Goal: Task Accomplishment & Management: Use online tool/utility

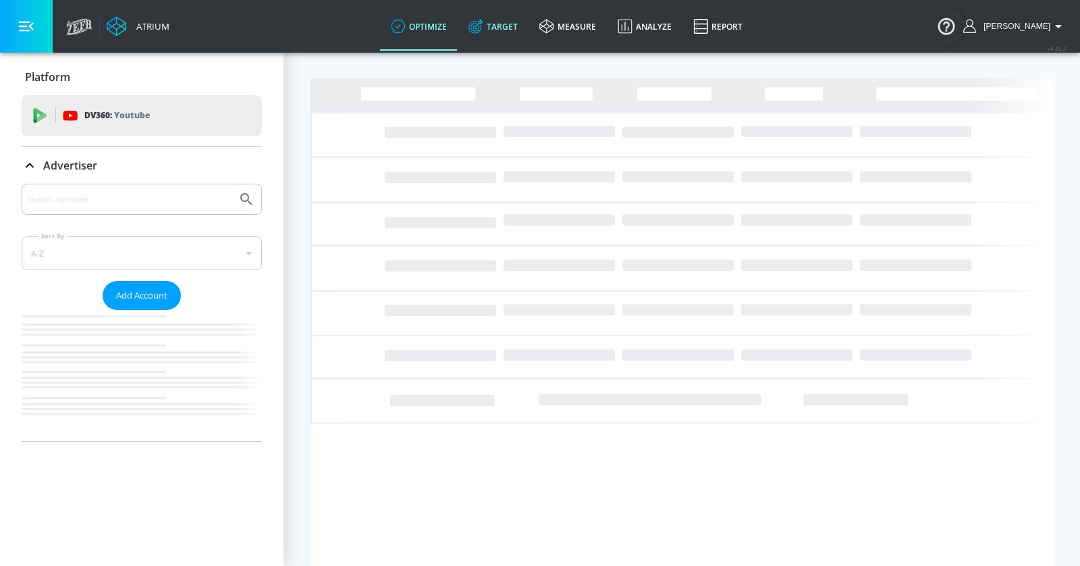
click at [529, 28] on link "Target" at bounding box center [493, 26] width 71 height 49
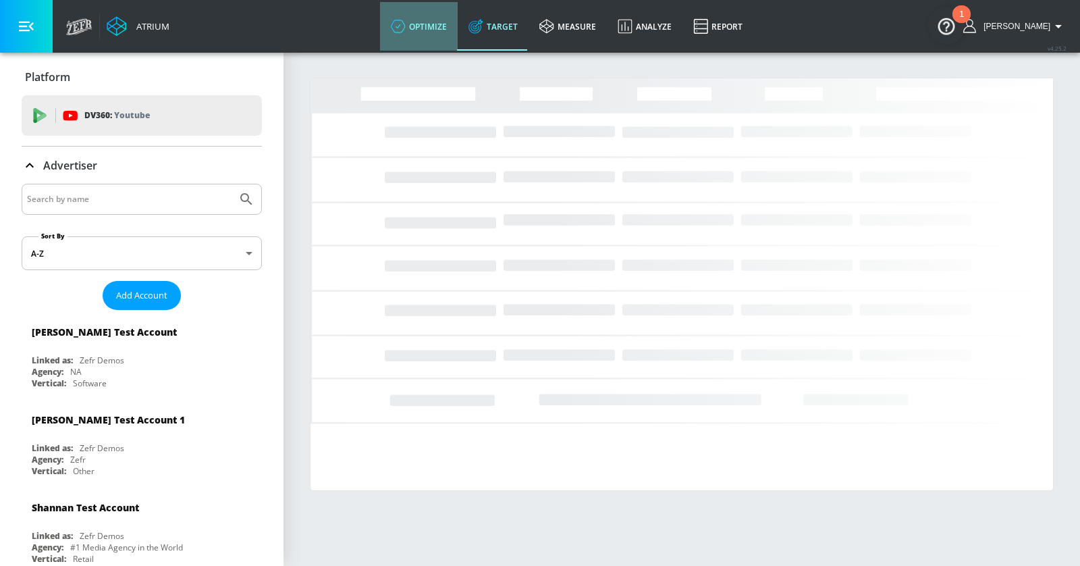
click at [438, 19] on link "optimize" at bounding box center [419, 26] width 78 height 49
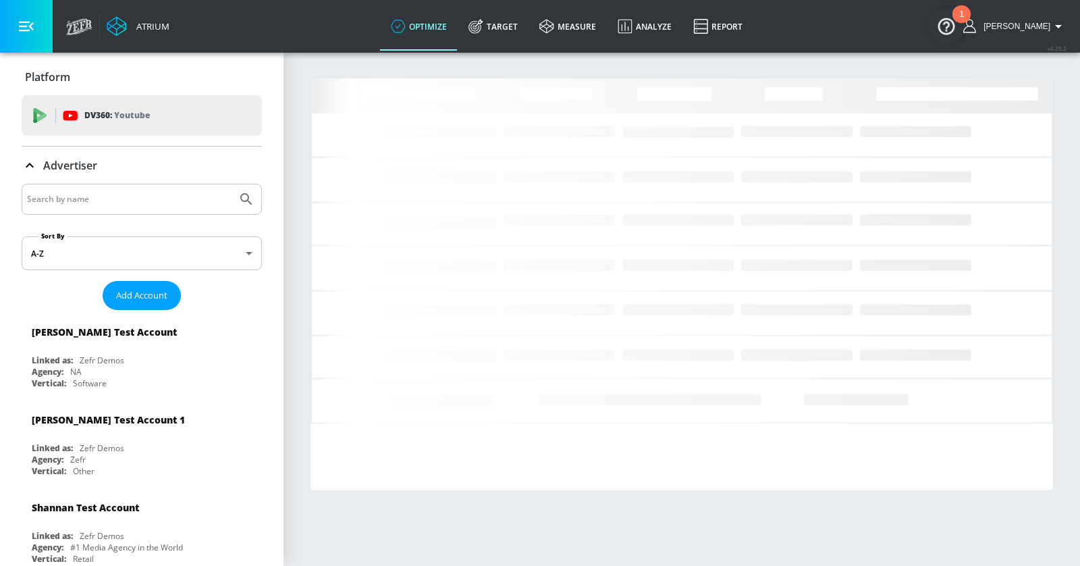
click at [30, 34] on button "button" at bounding box center [26, 26] width 53 height 53
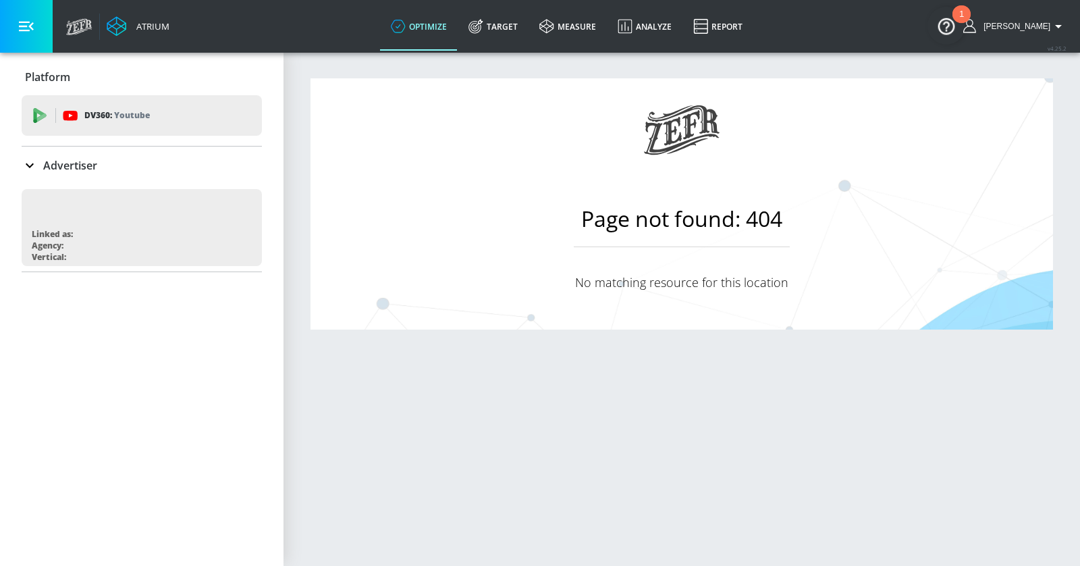
click at [67, 160] on p "Advertiser" at bounding box center [70, 165] width 54 height 15
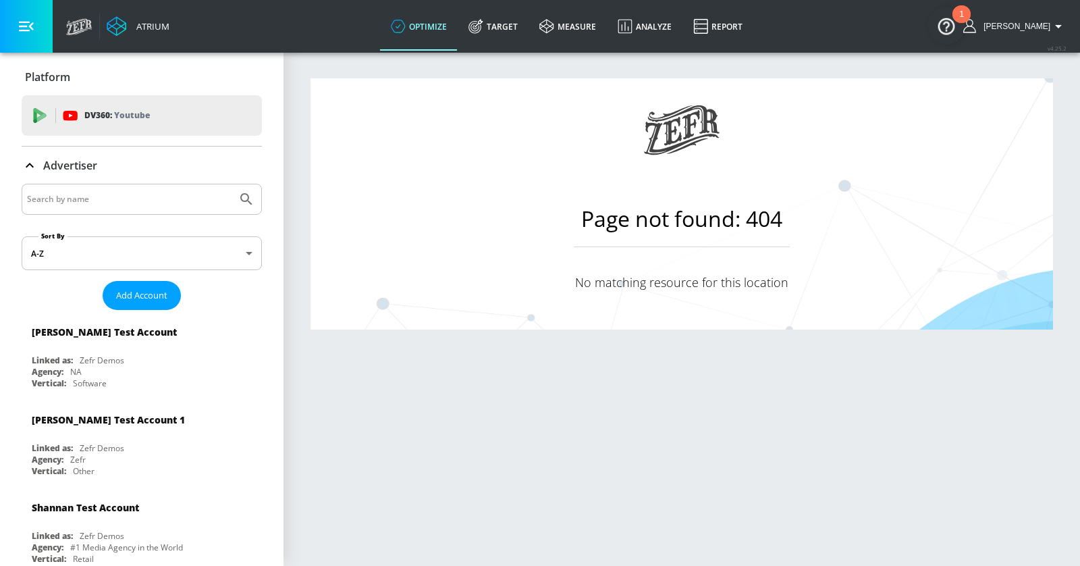
click at [75, 195] on input "Search by name" at bounding box center [129, 199] width 205 height 18
type input "c"
type input "premera"
click at [232, 184] on button "Submit Search" at bounding box center [247, 199] width 30 height 30
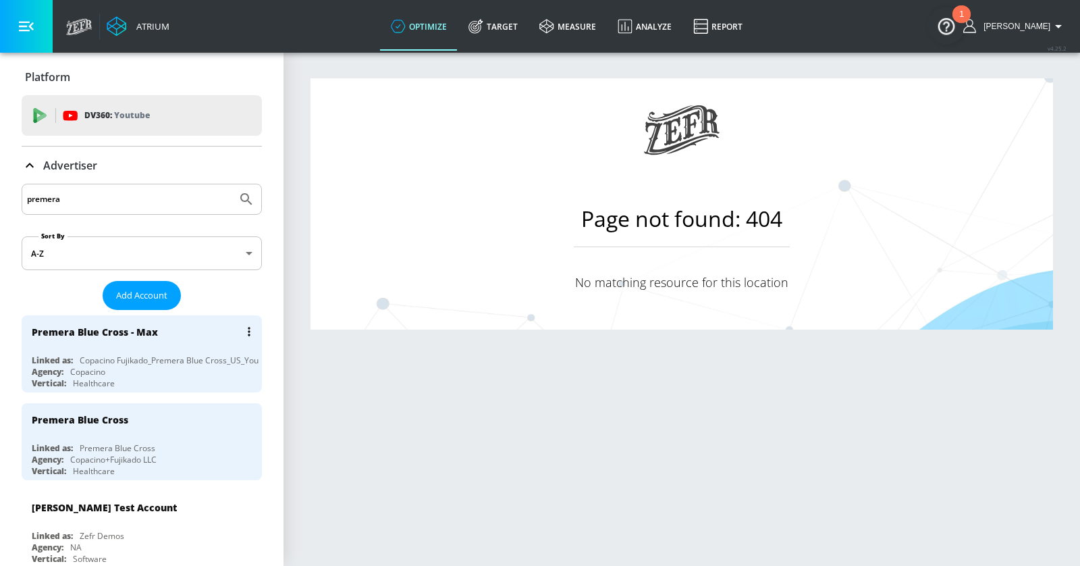
click at [157, 373] on div "Agency: Copacino" at bounding box center [145, 371] width 227 height 11
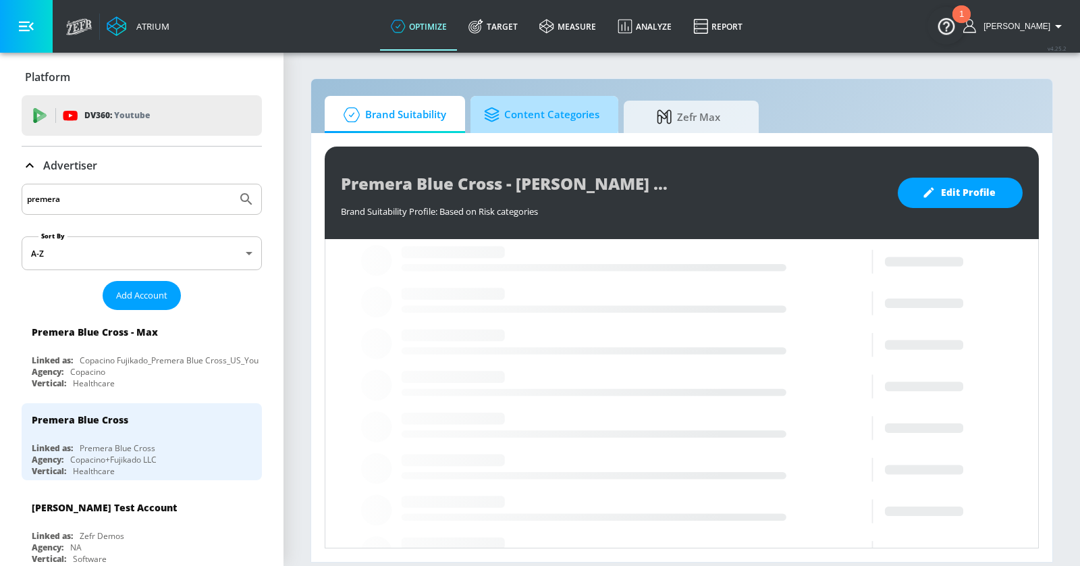
click at [540, 113] on span "Content Categories" at bounding box center [541, 115] width 115 height 32
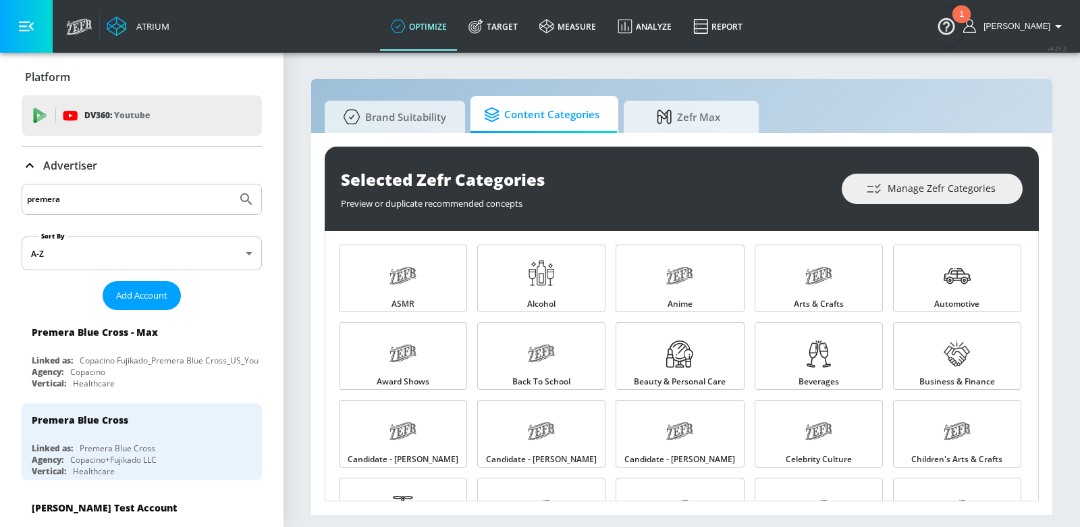
click at [37, 32] on button "button" at bounding box center [26, 26] width 53 height 53
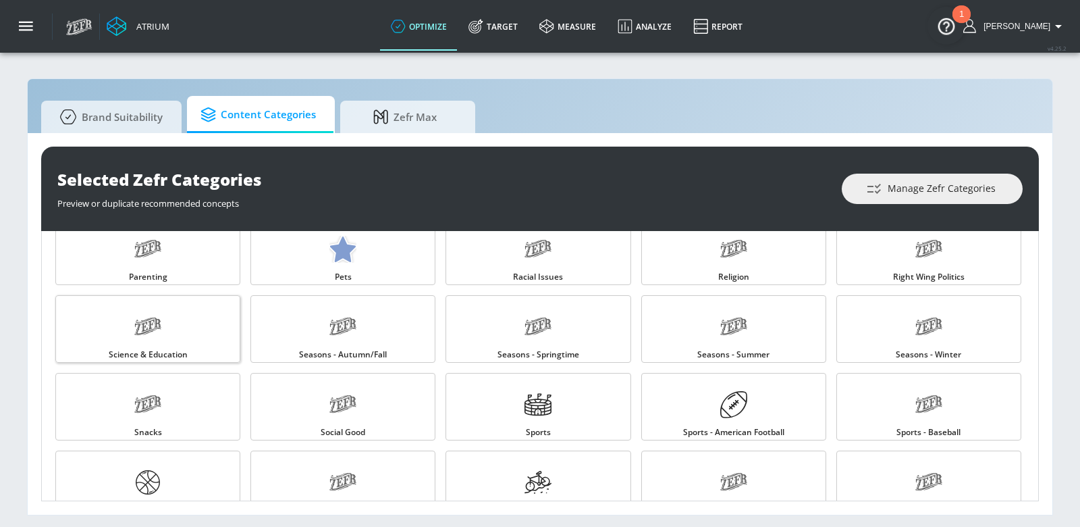
scroll to position [1191, 0]
click at [521, 24] on link "Target" at bounding box center [493, 26] width 71 height 49
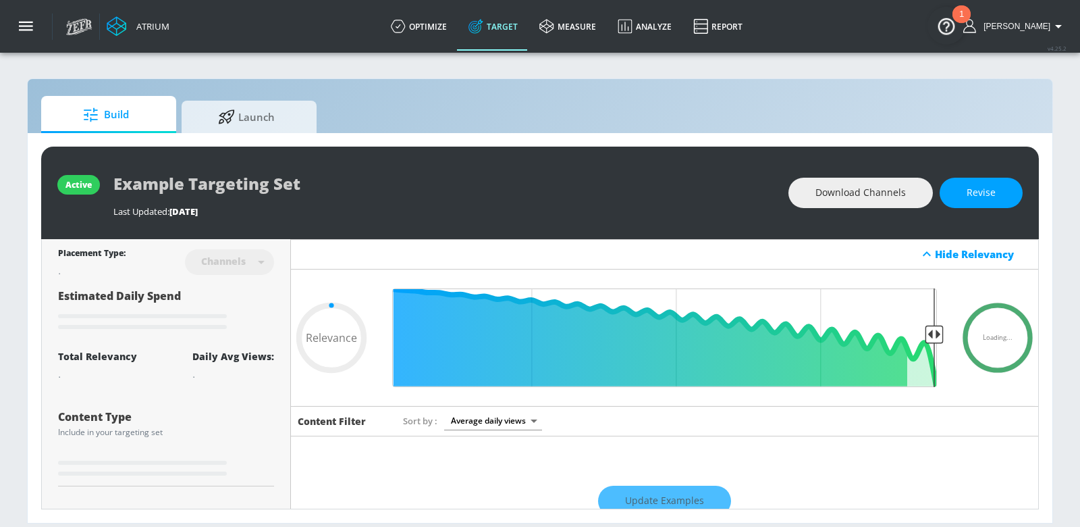
type input "0.6"
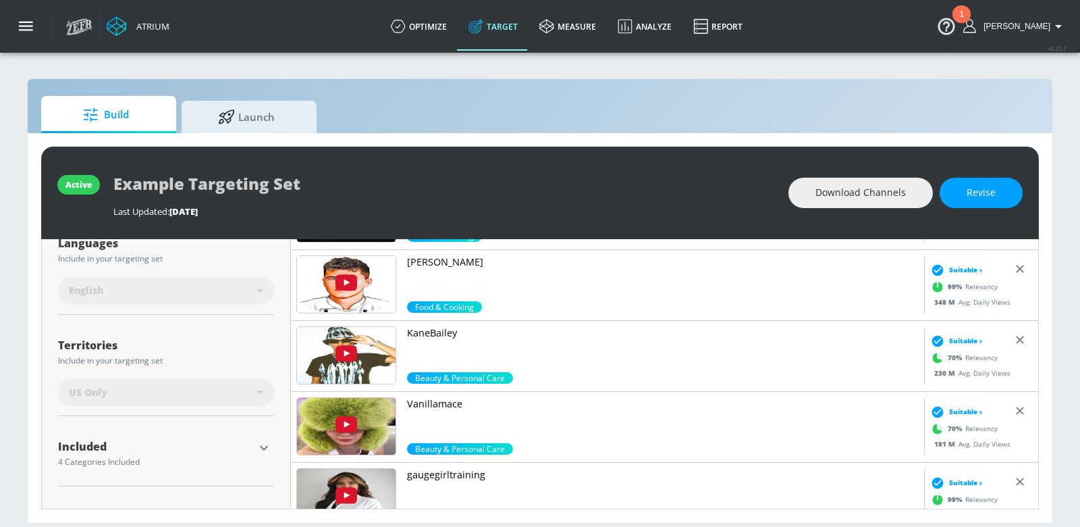
scroll to position [314, 0]
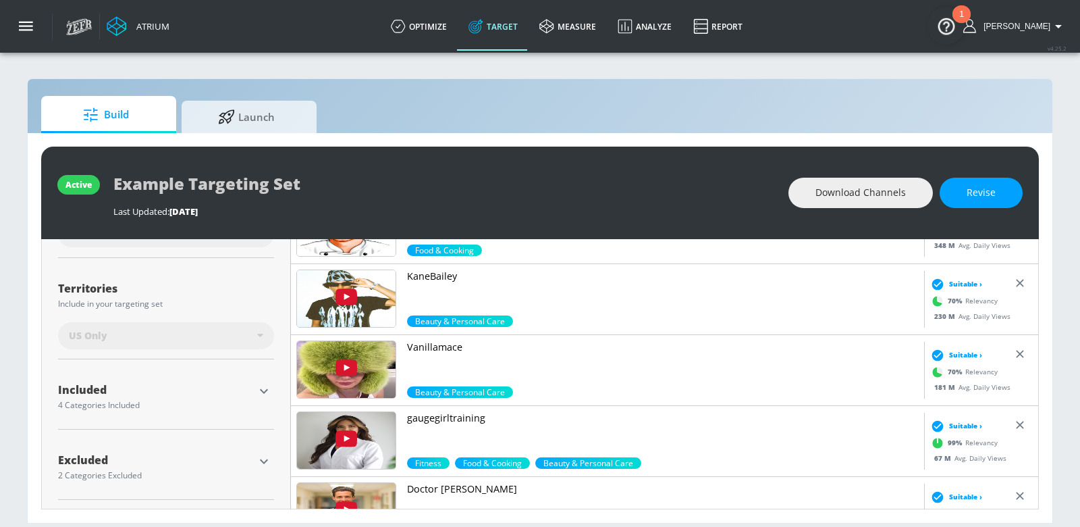
click at [264, 392] on icon "button" at bounding box center [264, 391] width 16 height 16
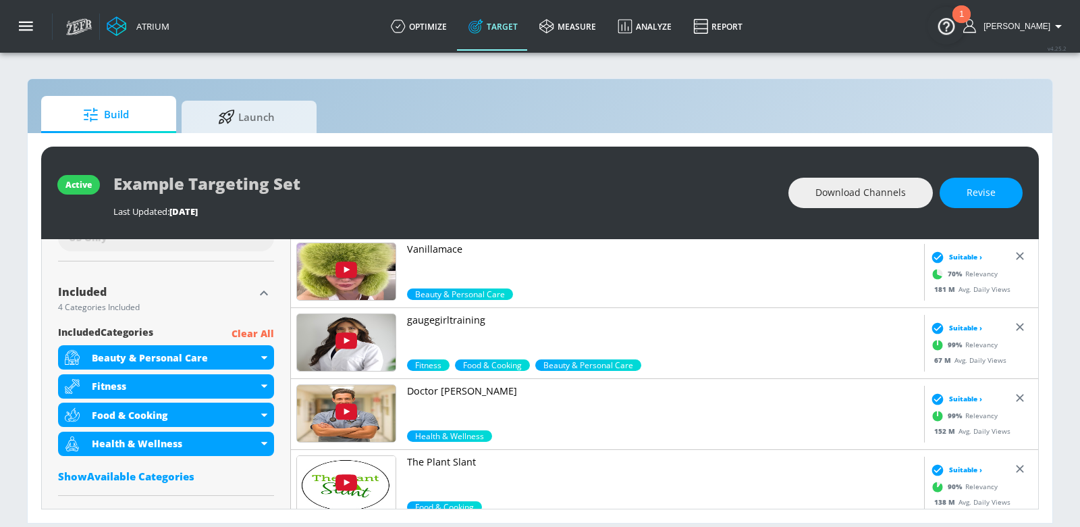
scroll to position [478, 0]
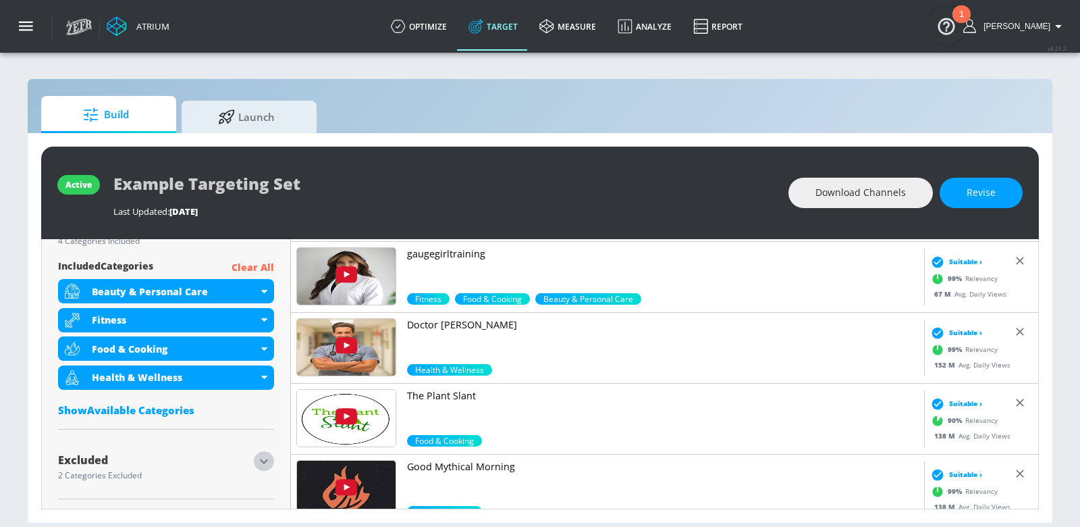
click at [261, 459] on icon "button" at bounding box center [264, 461] width 8 height 5
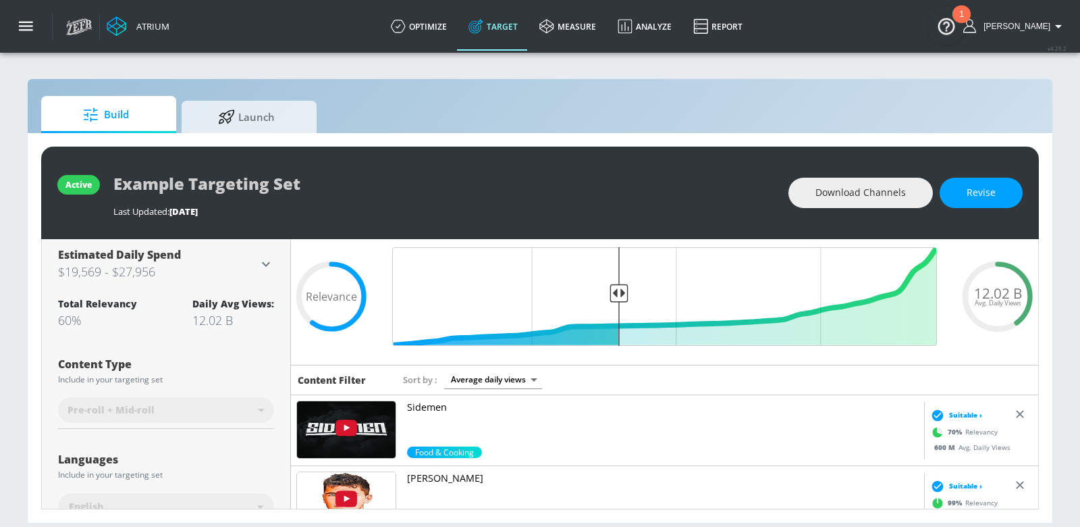
scroll to position [0, 0]
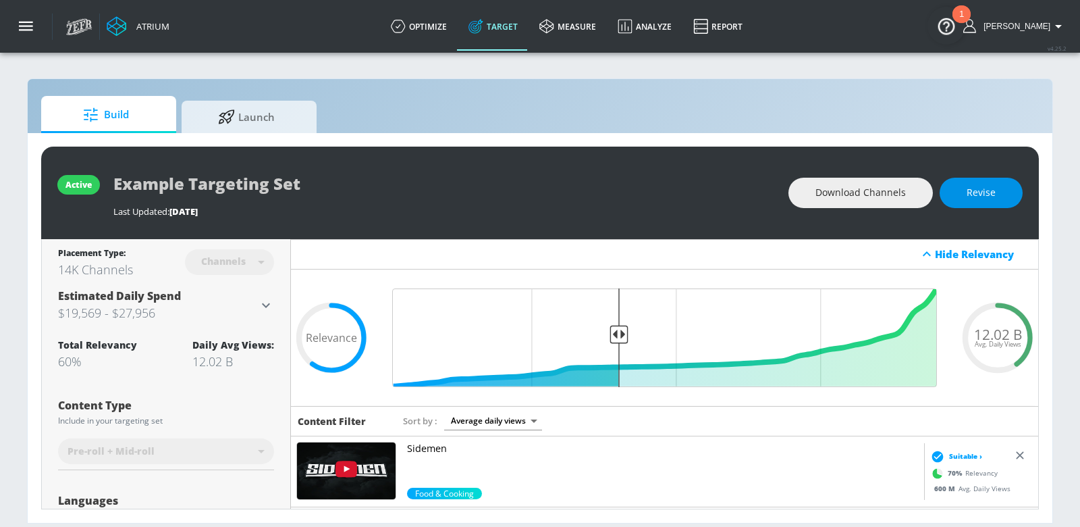
click at [987, 194] on span "Revise" at bounding box center [981, 192] width 29 height 17
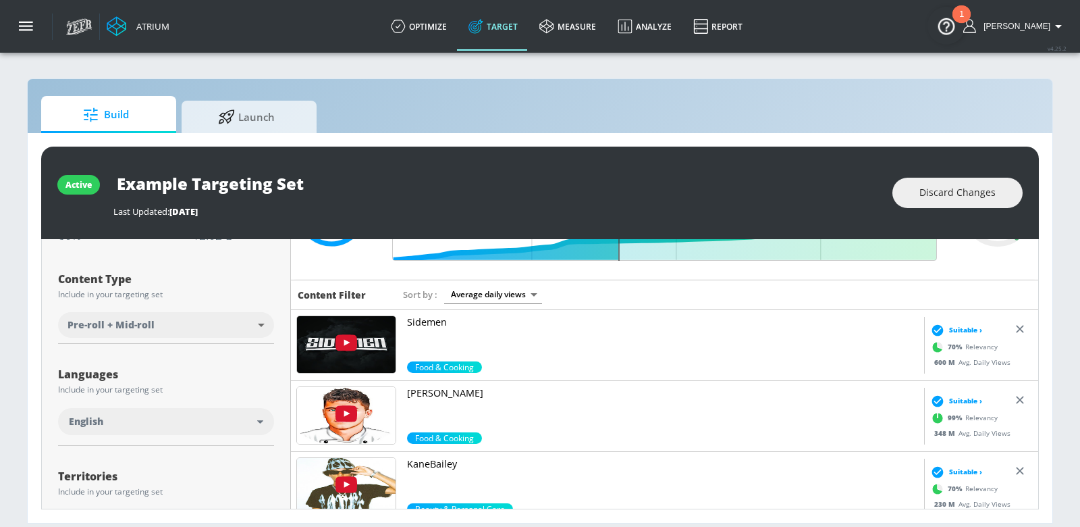
scroll to position [170, 0]
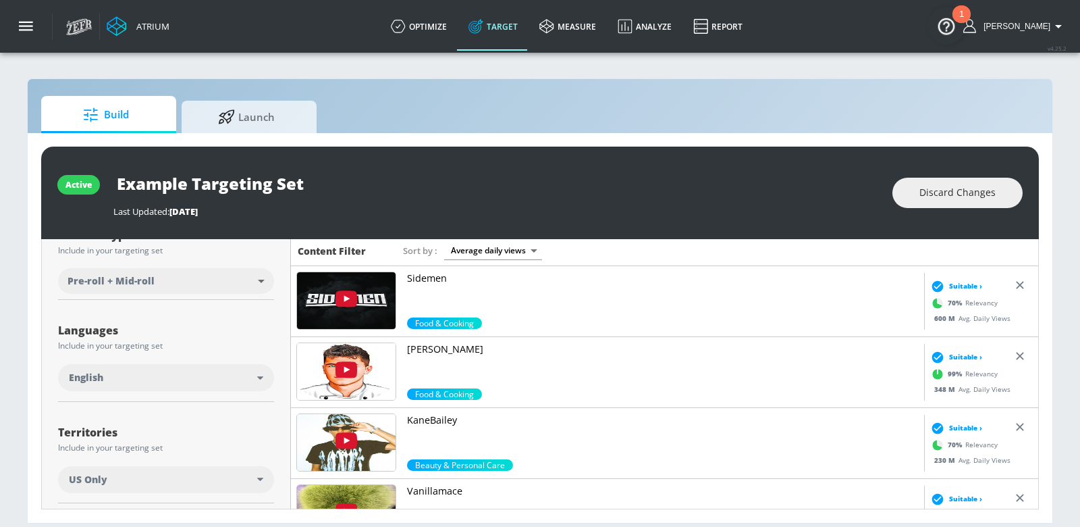
click at [244, 372] on div "English" at bounding box center [163, 378] width 188 height 14
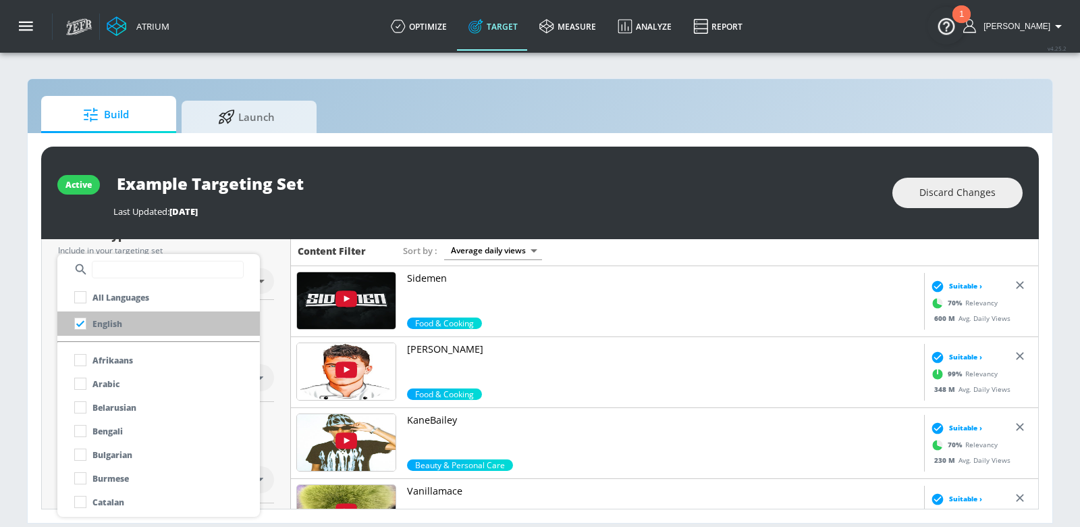
click at [103, 329] on p "English" at bounding box center [108, 324] width 30 height 14
checkbox input "true"
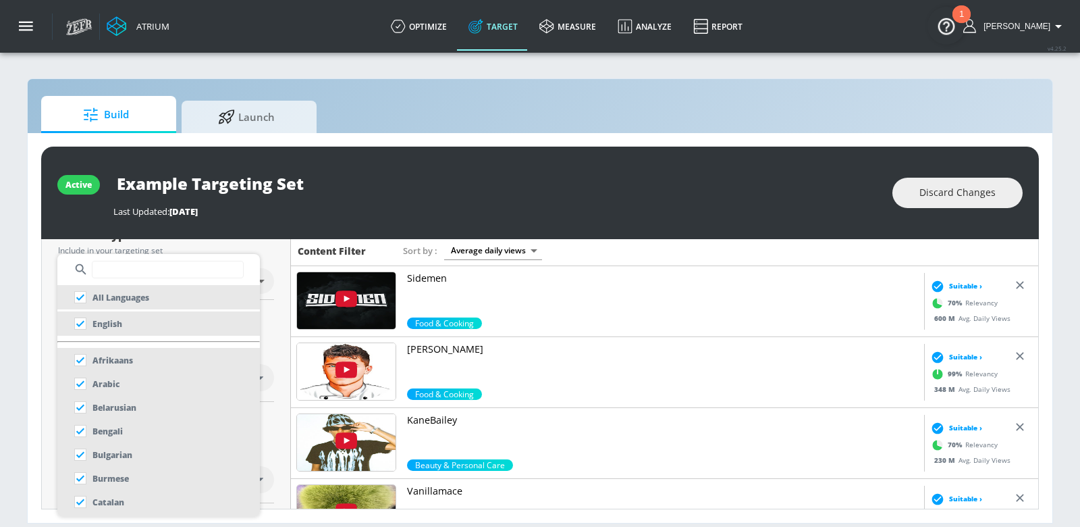
click at [113, 271] on input "text" at bounding box center [168, 270] width 152 height 18
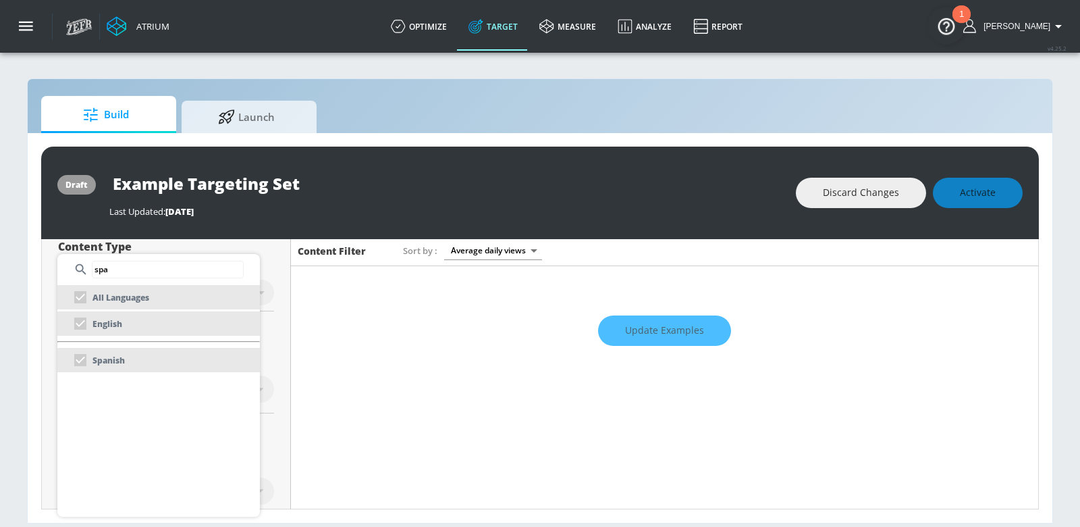
scroll to position [181, 0]
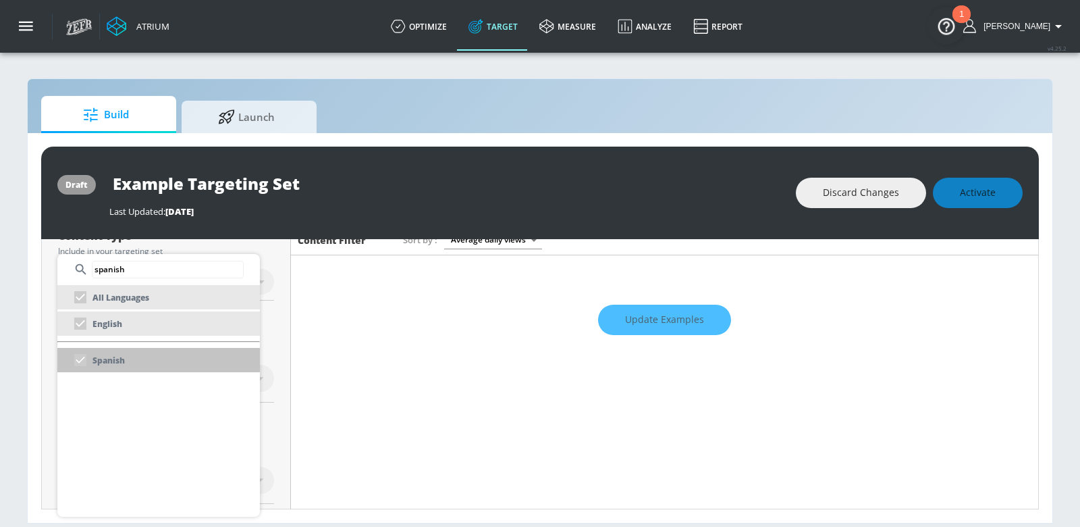
type input "spanish"
click at [109, 359] on p "Spanish" at bounding box center [109, 360] width 32 height 14
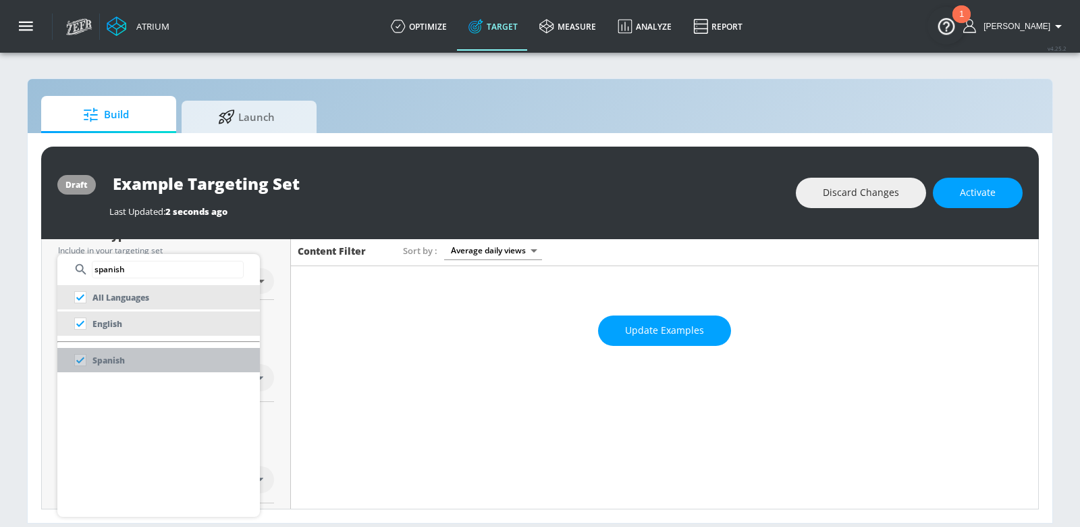
click at [109, 359] on p "Spanish" at bounding box center [109, 360] width 32 height 14
checkbox input "false"
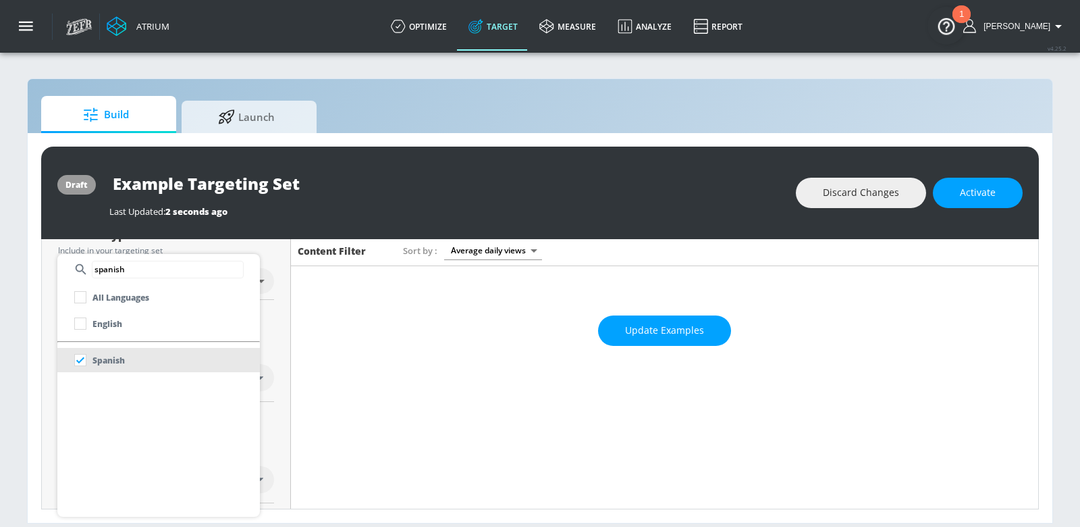
click at [312, 338] on div at bounding box center [540, 263] width 1080 height 527
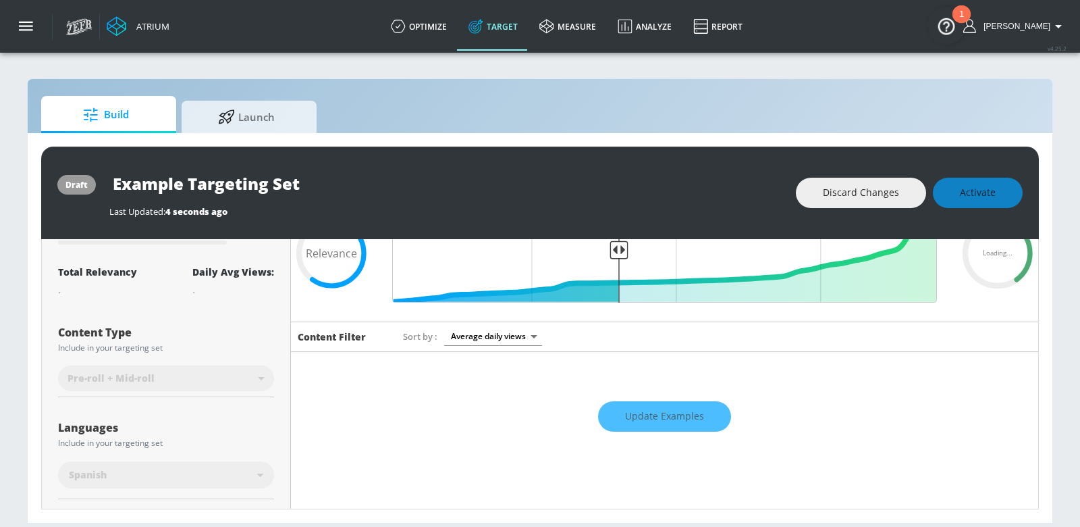
scroll to position [0, 0]
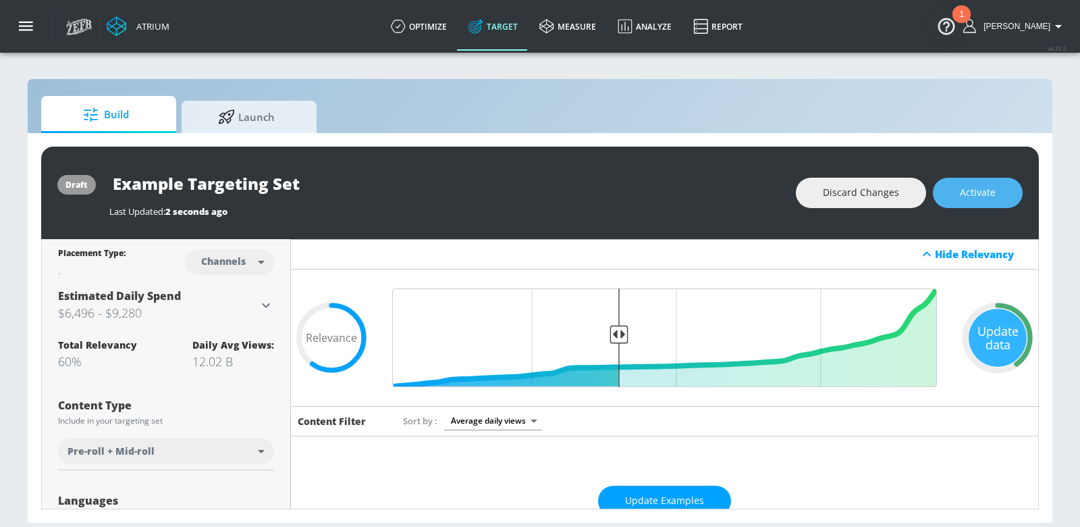
click at [971, 194] on span "Activate" at bounding box center [978, 192] width 36 height 17
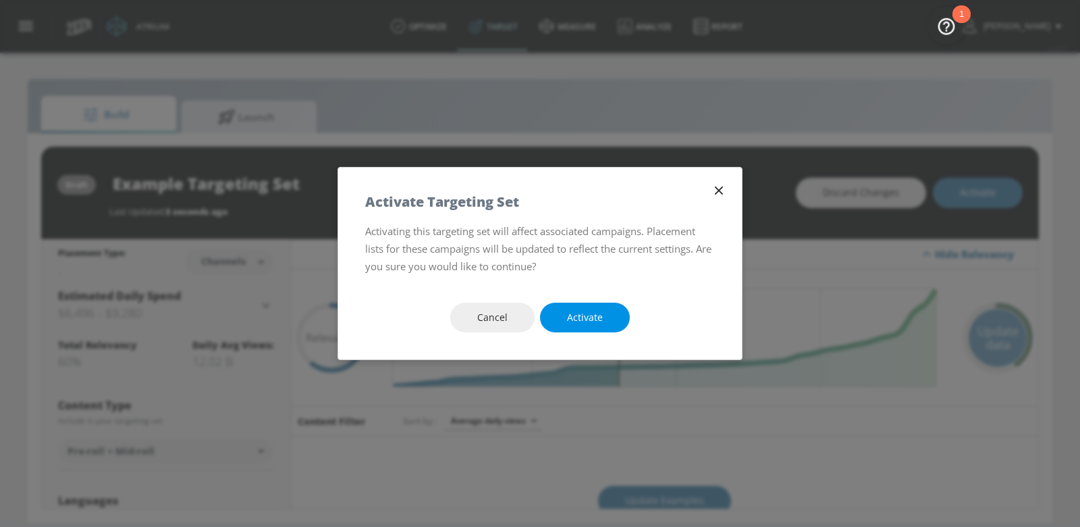
click at [566, 319] on button "Activate" at bounding box center [585, 318] width 90 height 30
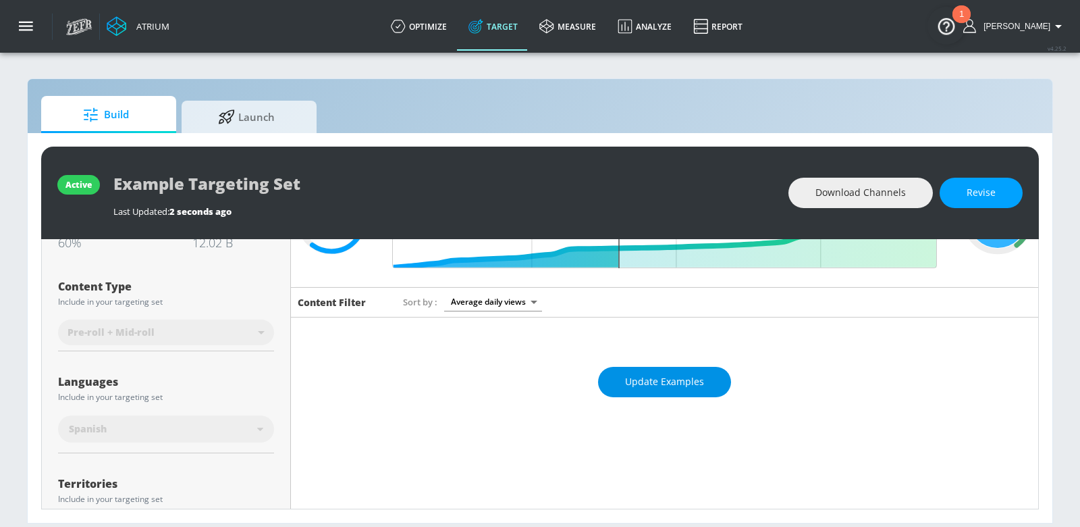
scroll to position [139, 0]
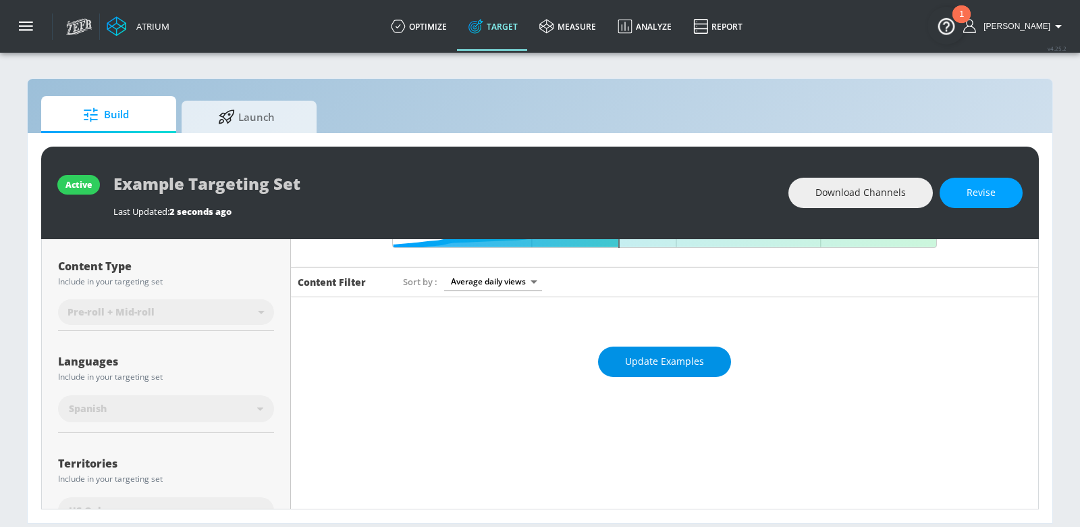
click at [655, 366] on span "Update Examples" at bounding box center [664, 361] width 79 height 17
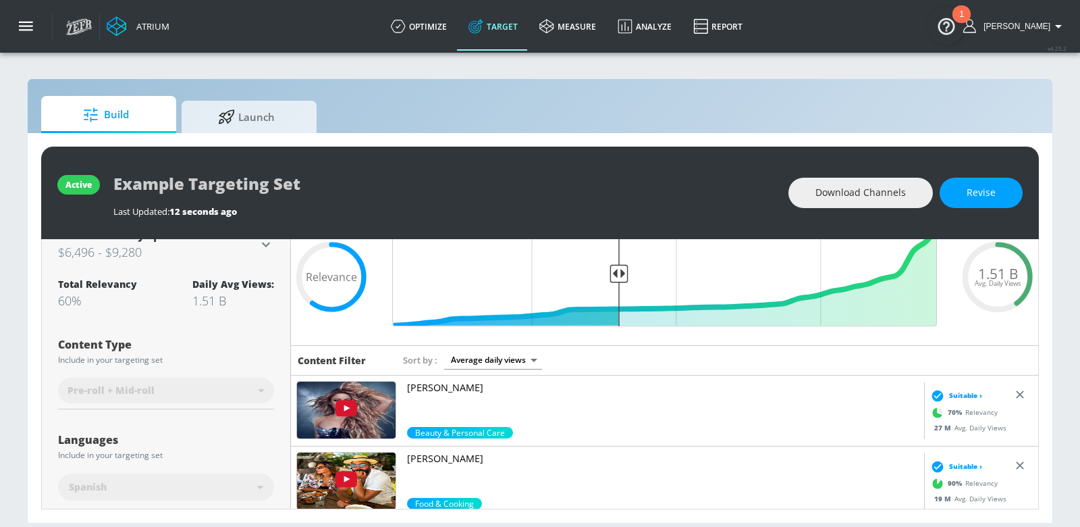
scroll to position [79, 0]
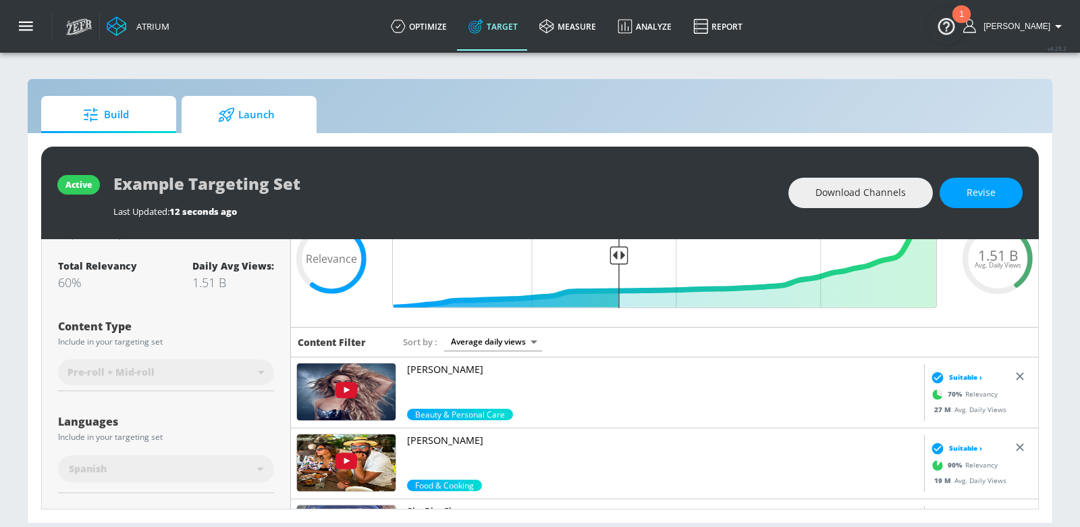
click at [254, 115] on span "Launch" at bounding box center [246, 115] width 103 height 32
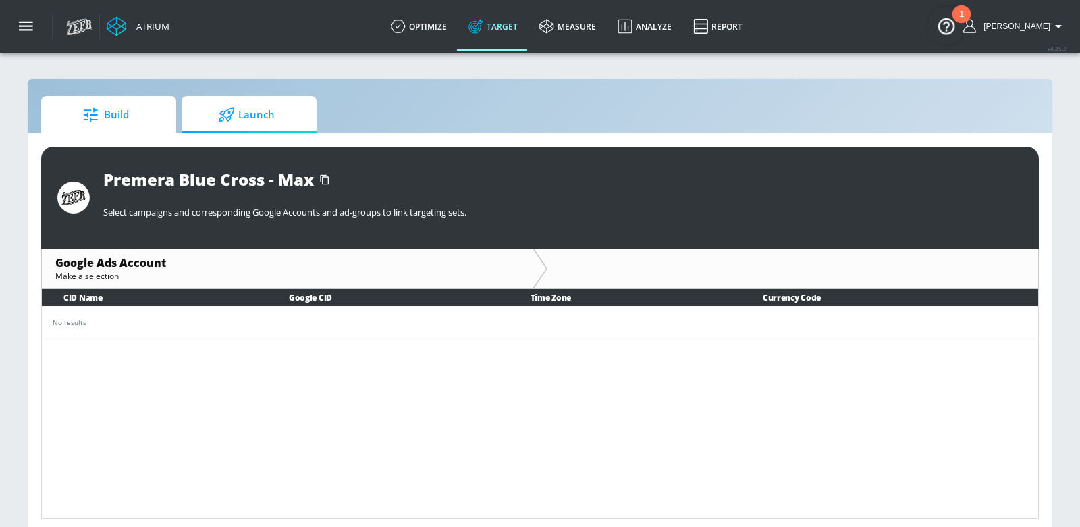
drag, startPoint x: 126, startPoint y: 109, endPoint x: 151, endPoint y: 120, distance: 27.6
click at [126, 109] on span "Build" at bounding box center [106, 115] width 103 height 32
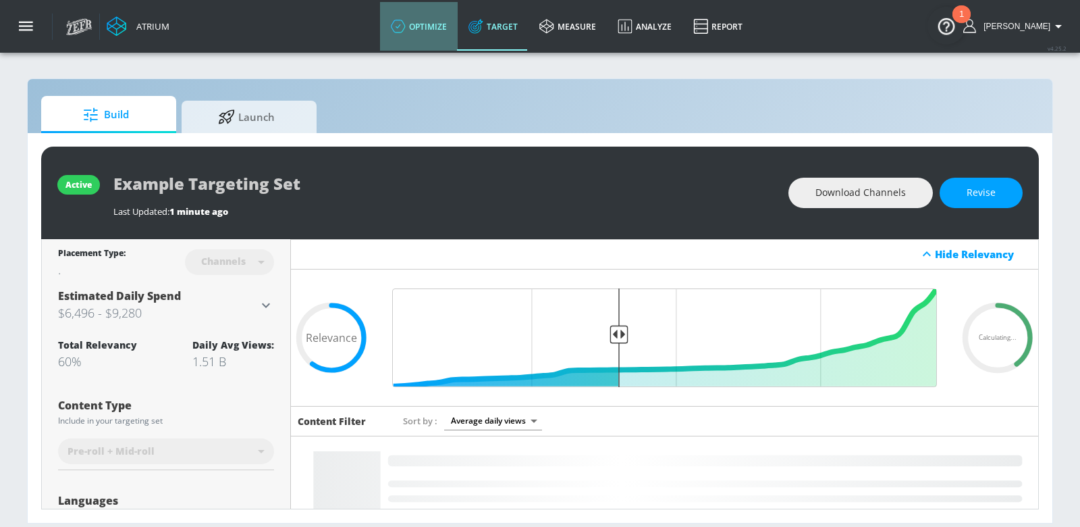
click at [443, 26] on link "optimize" at bounding box center [419, 26] width 78 height 49
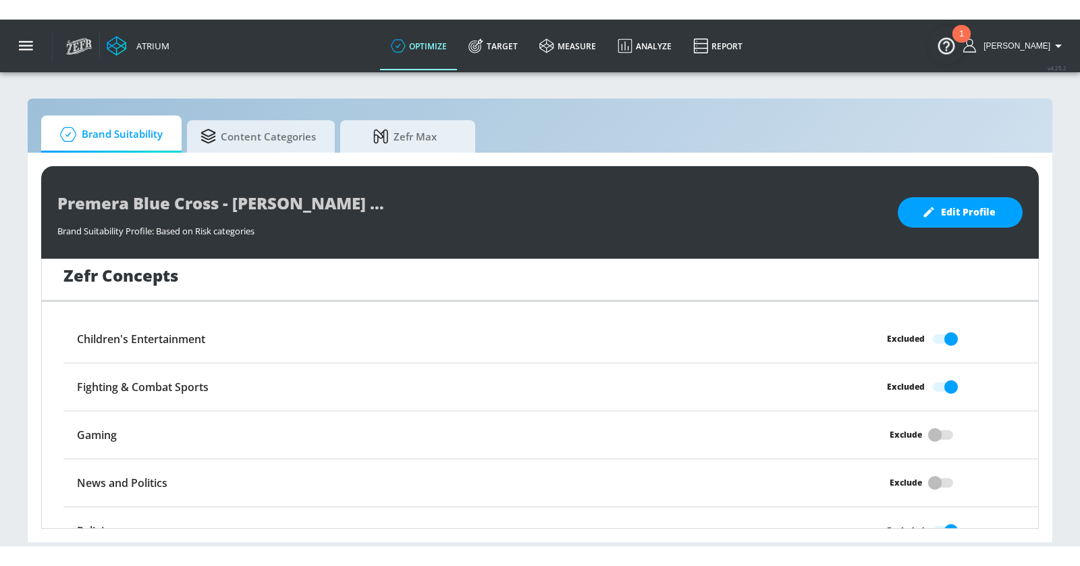
scroll to position [1069, 0]
